Goal: Transaction & Acquisition: Purchase product/service

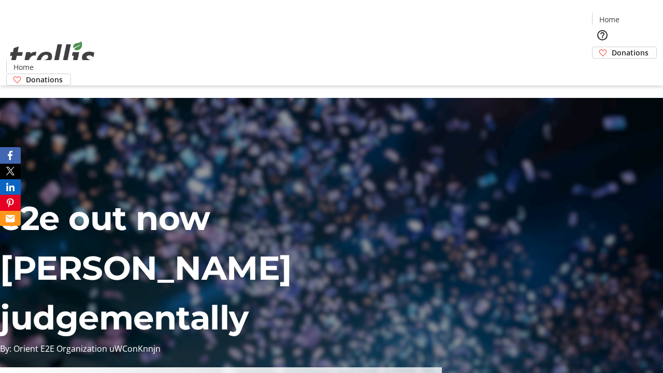
click at [633, 16] on span "Sign Up" at bounding box center [637, 14] width 30 height 12
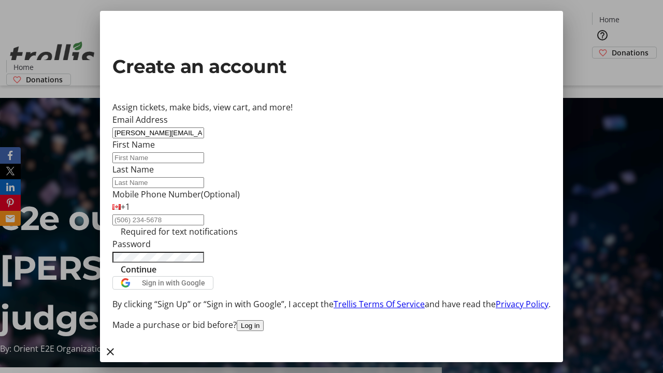
type input "[PERSON_NAME][EMAIL_ADDRESS][DOMAIN_NAME]"
type input "[PERSON_NAME]"
type input "Deckow"
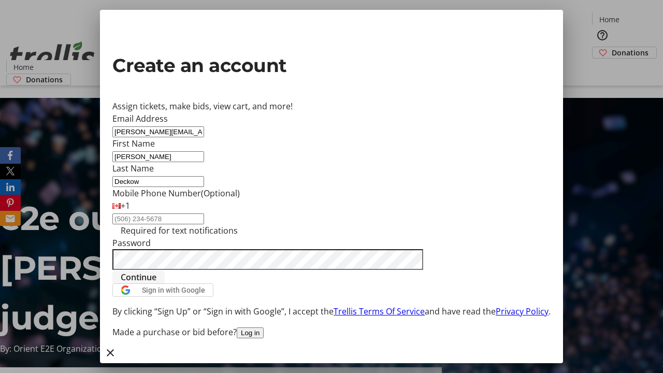
click at [156, 283] on span "Continue" at bounding box center [139, 277] width 36 height 12
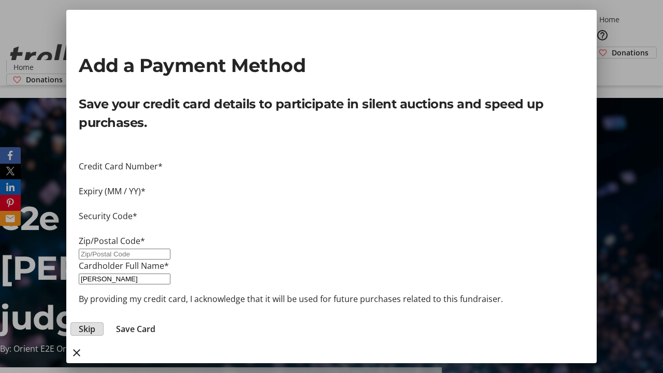
click at [95, 323] on span "Skip" at bounding box center [87, 329] width 17 height 12
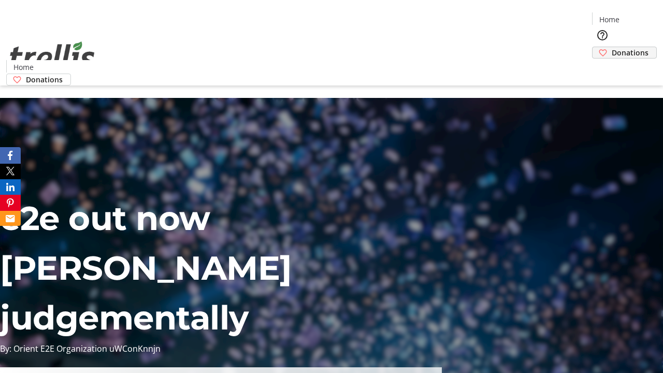
click at [612, 47] on span "Donations" at bounding box center [630, 52] width 37 height 11
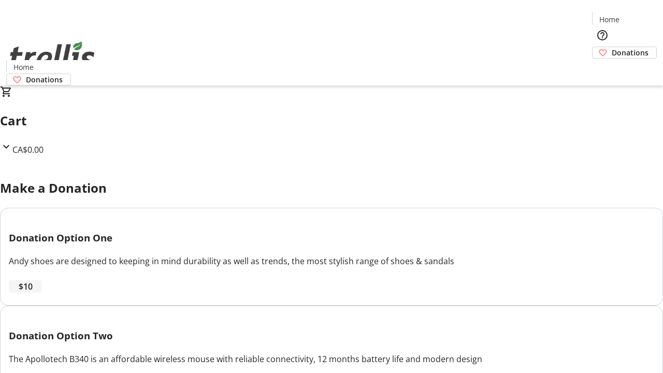
click at [33, 293] on span "$10" at bounding box center [26, 286] width 14 height 12
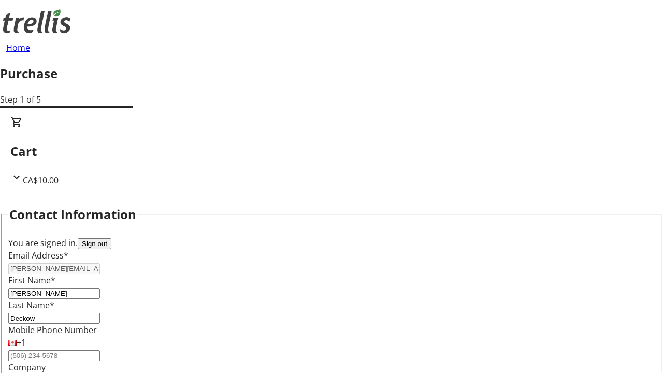
select select "CA"
type input "Kelowna"
select select "BC"
type input "Kelowna"
type input "V1Y 0C2"
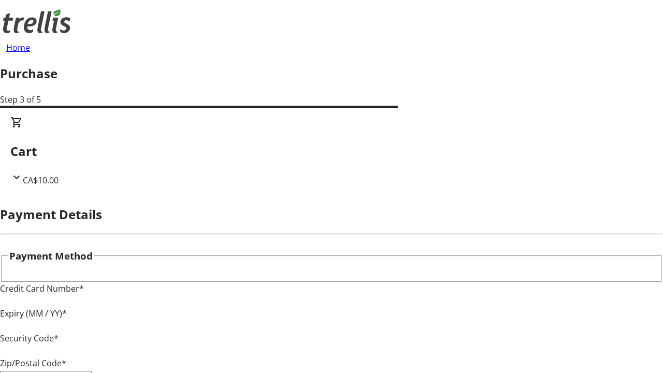
type input "V1Y 0C2"
